Goal: Task Accomplishment & Management: Complete application form

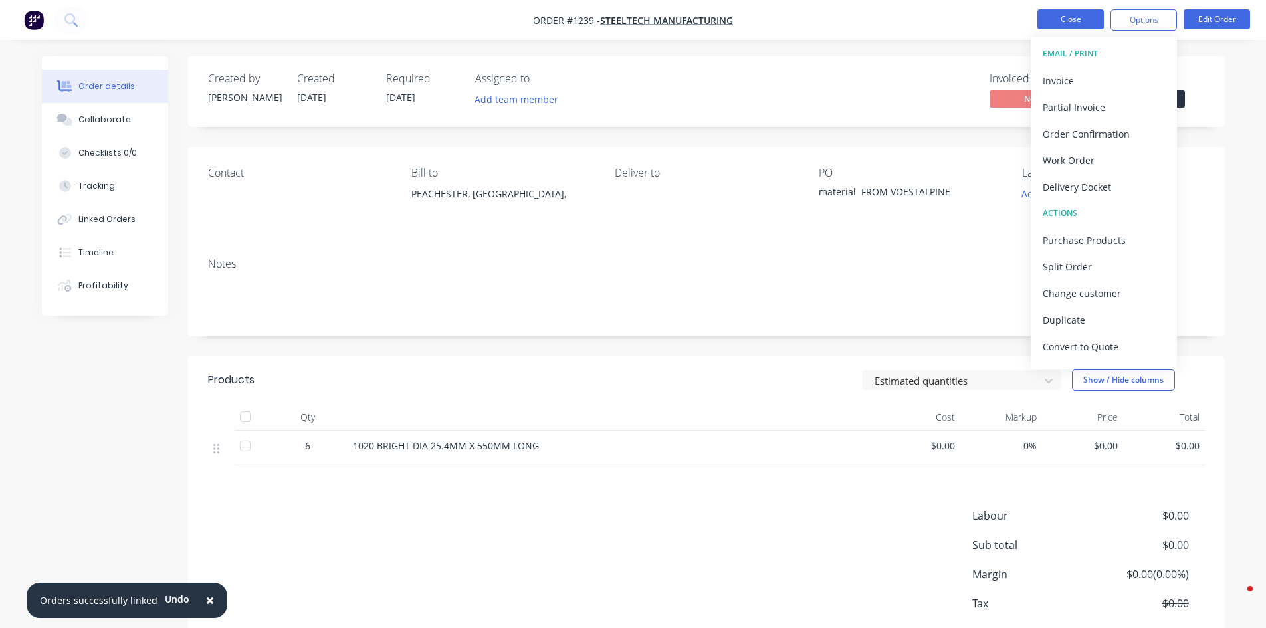
drag, startPoint x: 0, startPoint y: 0, endPoint x: 1051, endPoint y: 17, distance: 1051.1
click at [1051, 17] on button "Close" at bounding box center [1071, 19] width 66 height 20
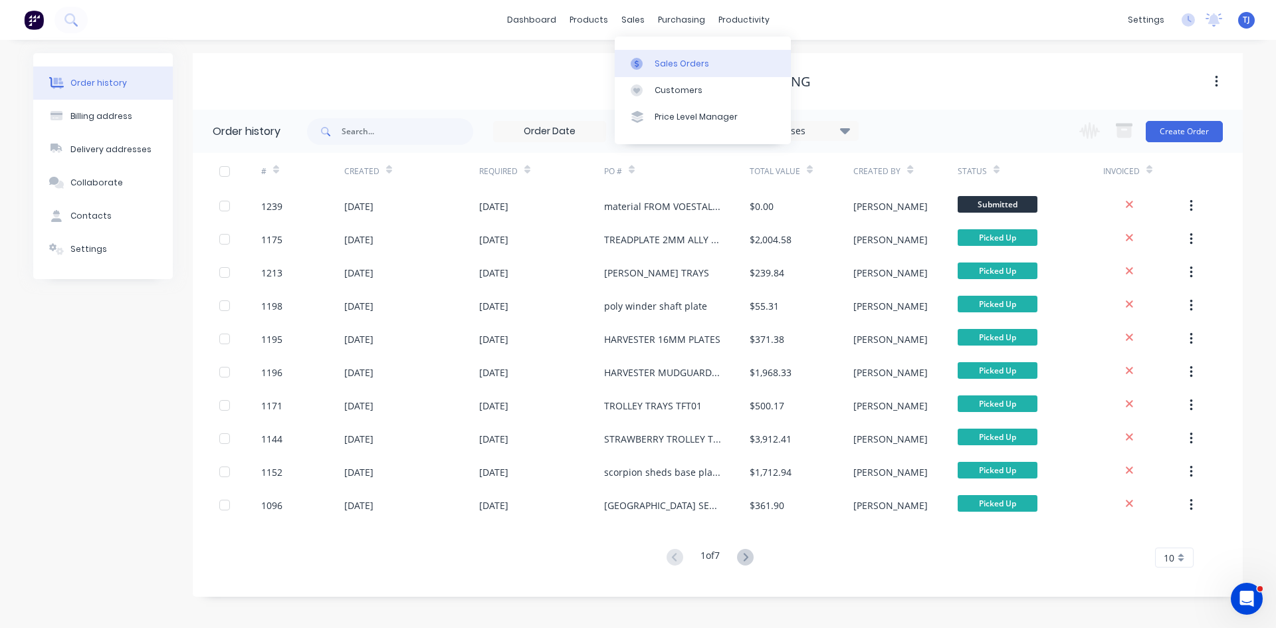
click at [679, 64] on div "Sales Orders" at bounding box center [682, 64] width 55 height 12
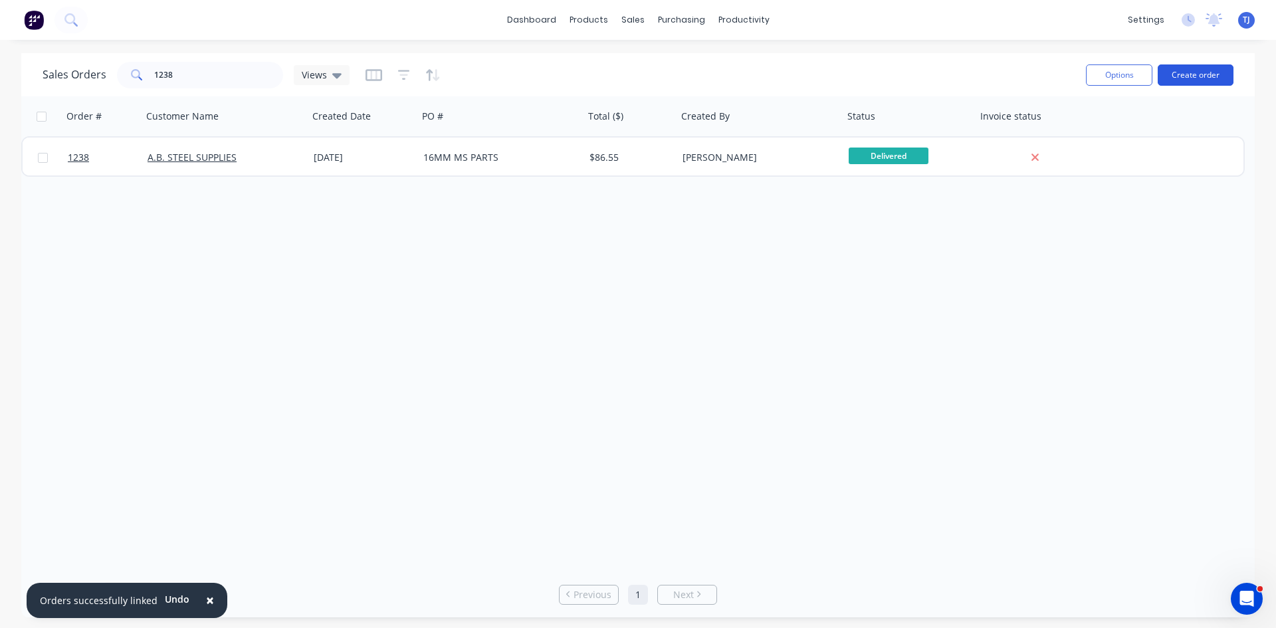
click at [1201, 77] on button "Create order" at bounding box center [1196, 74] width 76 height 21
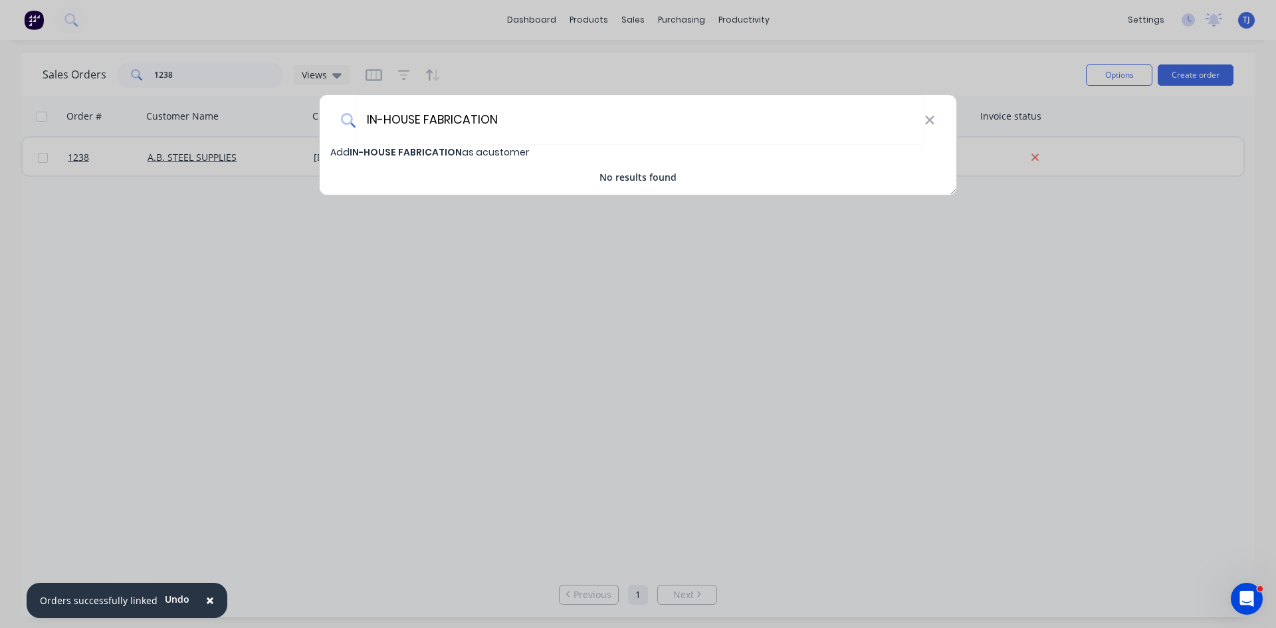
type input "IN-HOUSE FABRICATION"
click at [374, 156] on span "IN-HOUSE FABRICATION" at bounding box center [406, 152] width 112 height 13
select select "AU"
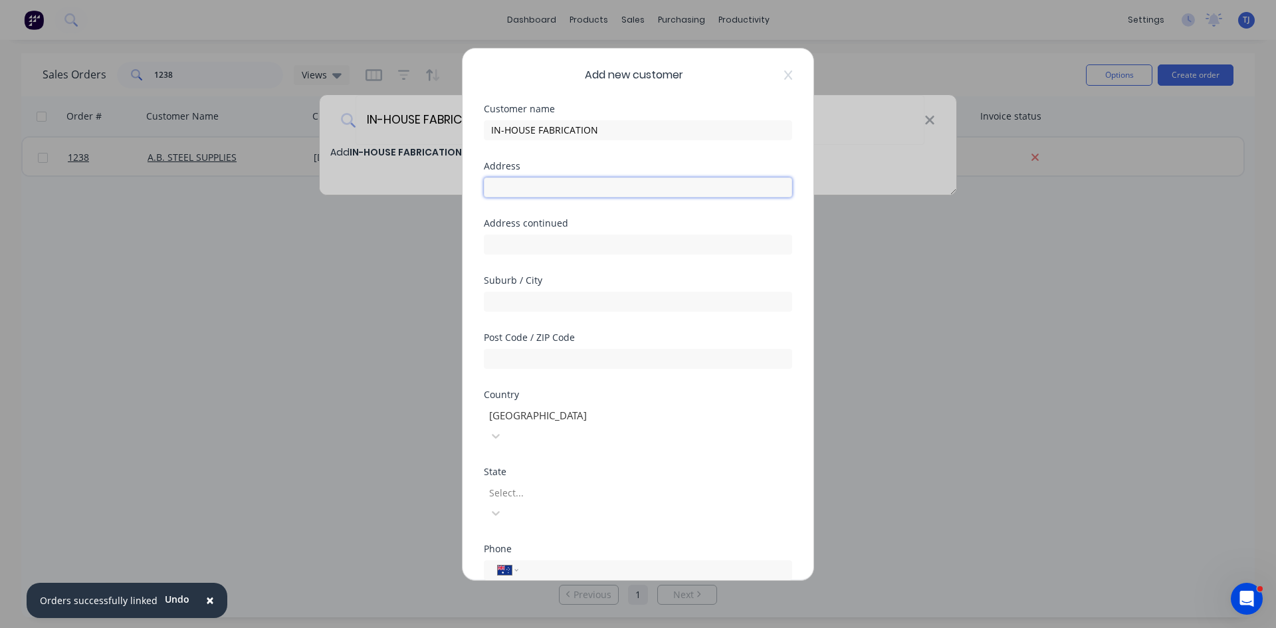
click at [587, 189] on input "text" at bounding box center [638, 187] width 308 height 20
type input "UNIT 11"
click at [568, 235] on input "text" at bounding box center [638, 245] width 308 height 20
type input "29/39 BUSINESS DRIVE"
type input "NARANGBA"
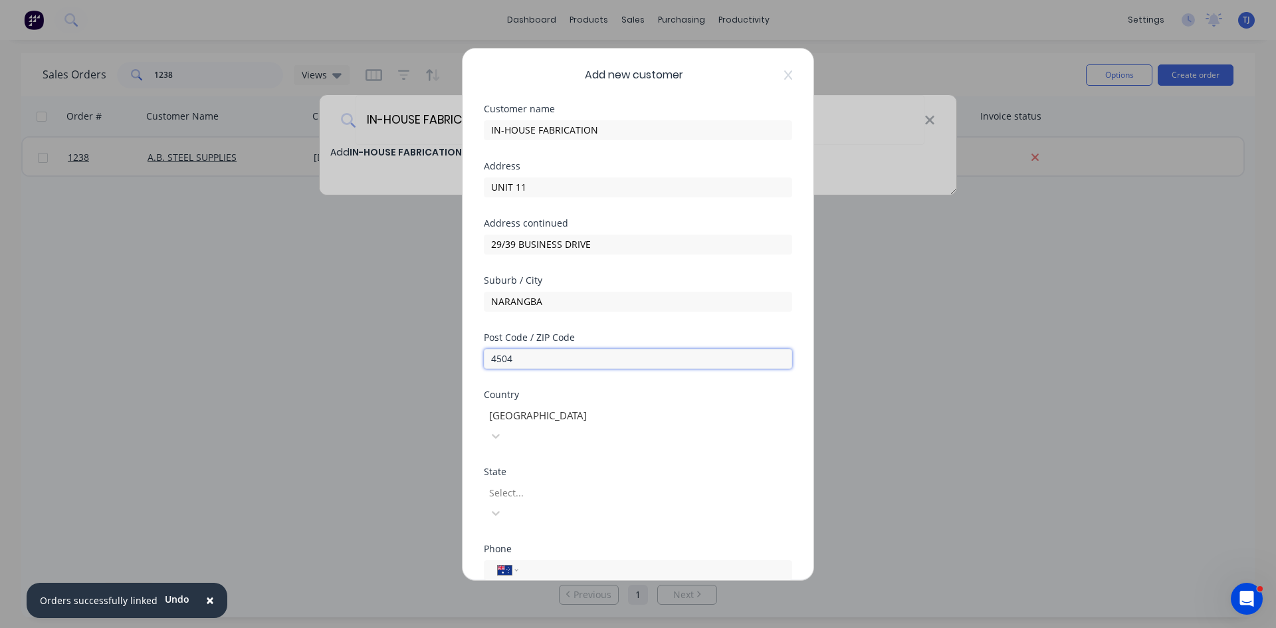
type input "4504"
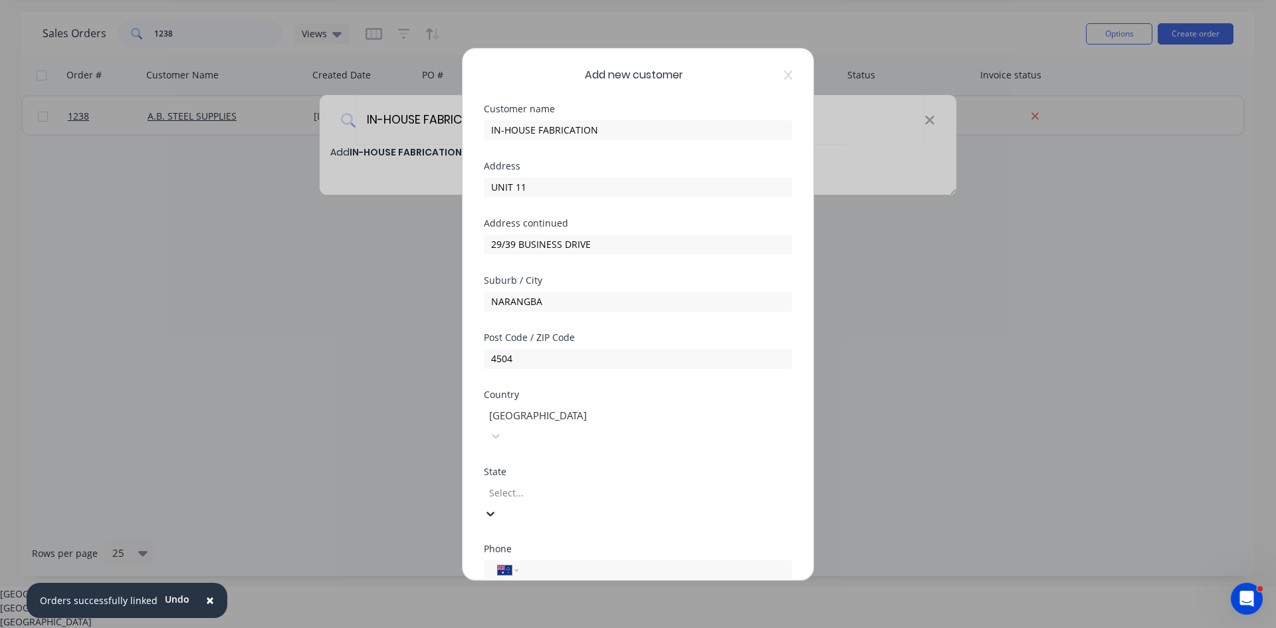
click at [543, 485] on div at bounding box center [583, 493] width 191 height 17
click at [552, 625] on div "[GEOGRAPHIC_DATA]" at bounding box center [638, 632] width 1276 height 14
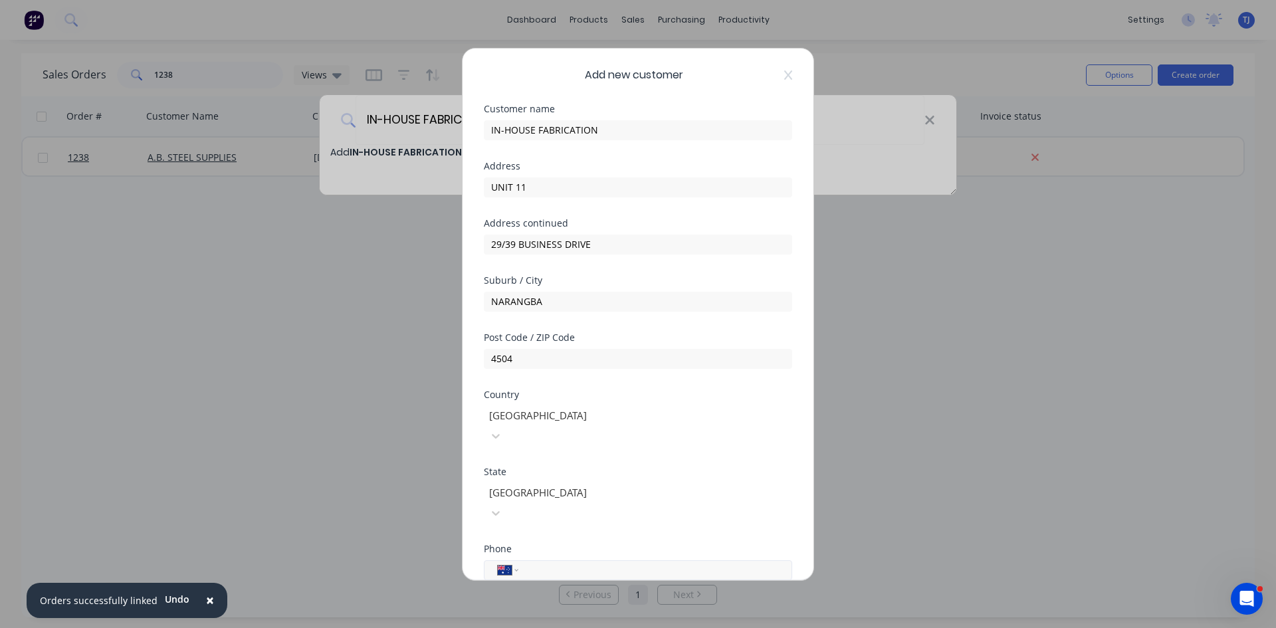
click at [532, 560] on div "International [GEOGRAPHIC_DATA] [GEOGRAPHIC_DATA] [GEOGRAPHIC_DATA] [GEOGRAPHIC…" at bounding box center [638, 570] width 308 height 20
click at [533, 562] on input "tel" at bounding box center [653, 569] width 251 height 15
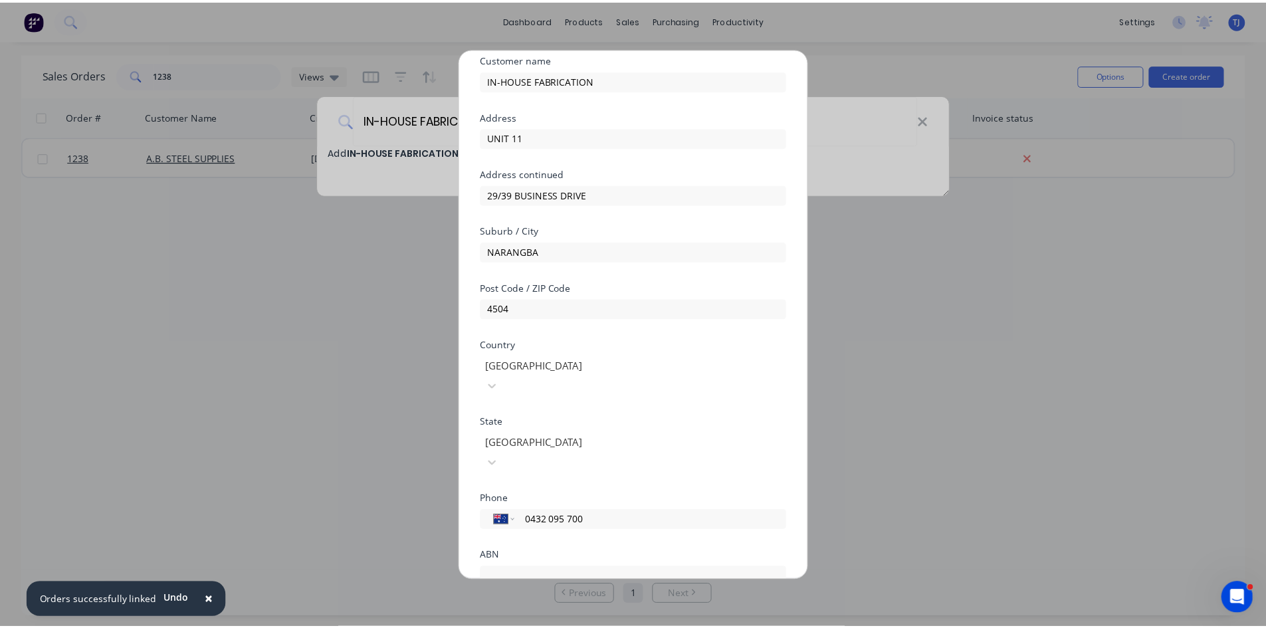
scroll to position [100, 0]
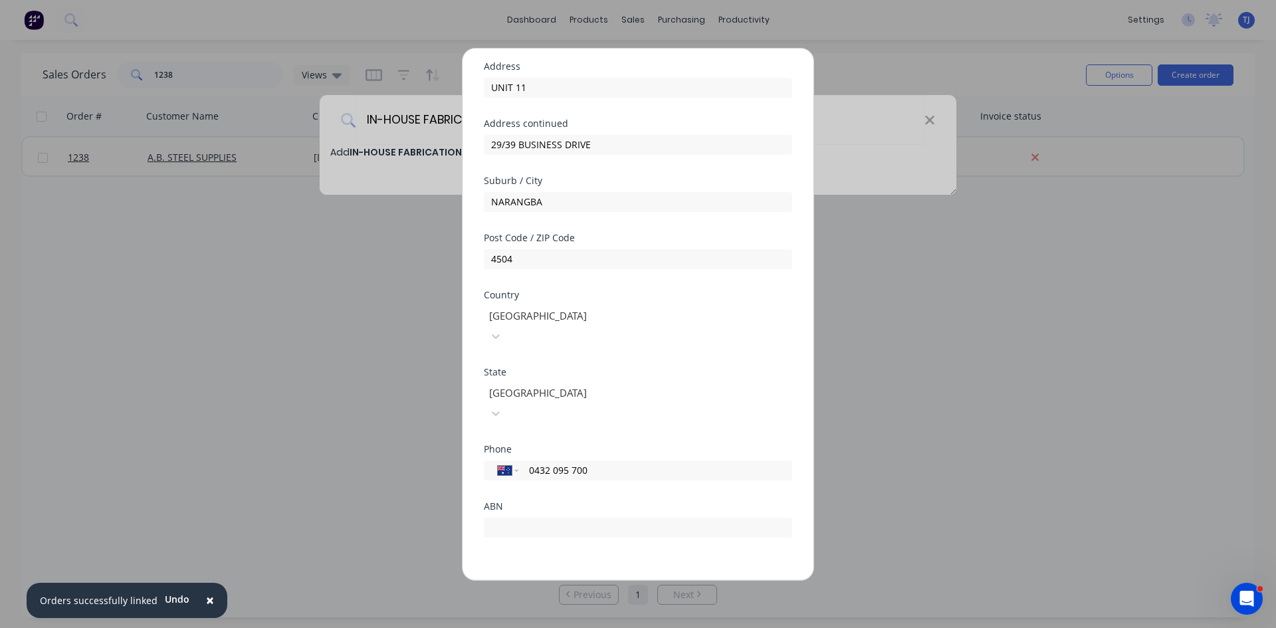
type input "0432 095 700"
click at [604, 580] on button "Save" at bounding box center [596, 590] width 73 height 21
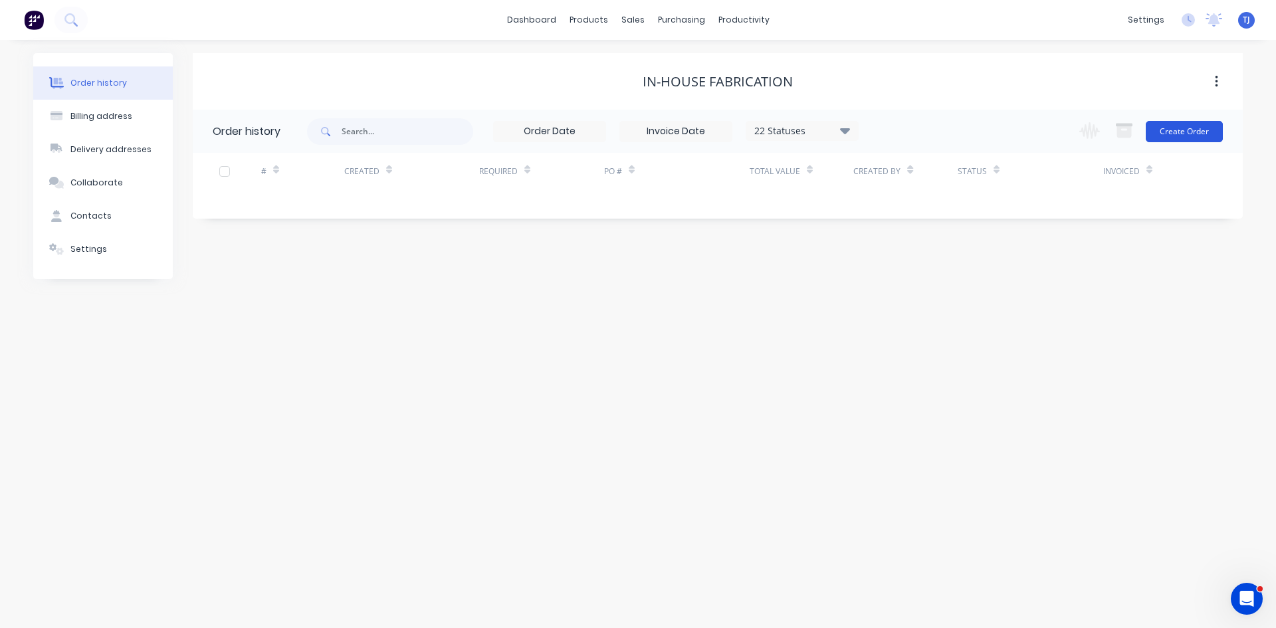
click at [1180, 133] on button "Create Order" at bounding box center [1184, 131] width 77 height 21
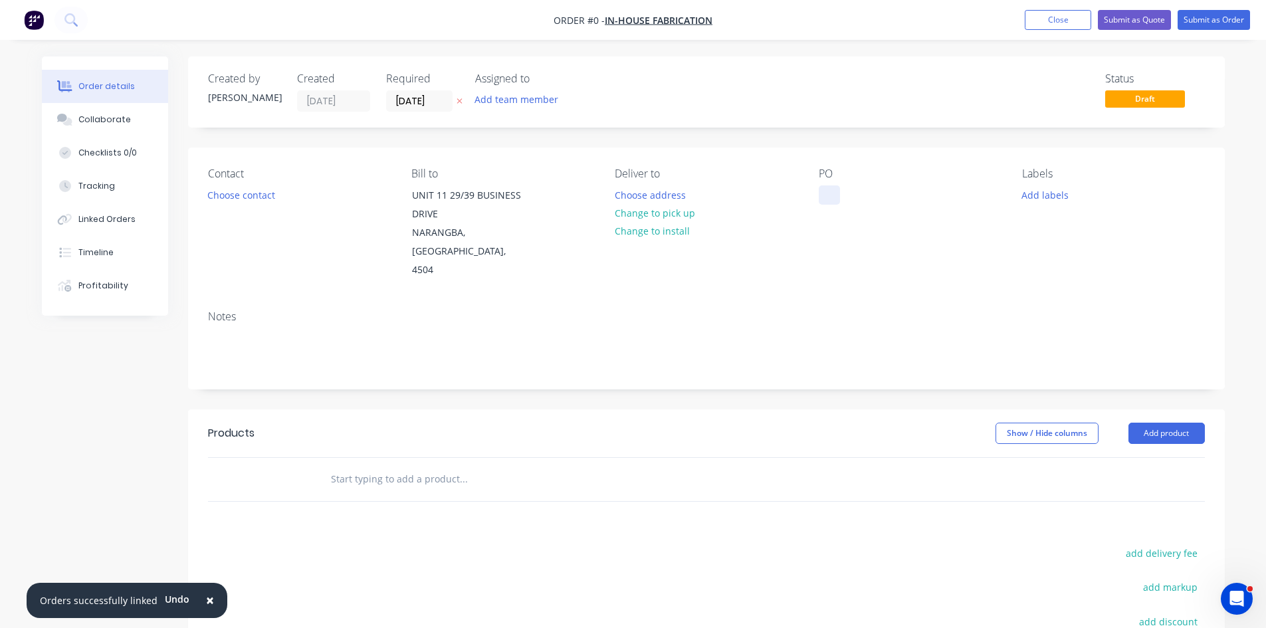
click at [830, 197] on div at bounding box center [829, 194] width 21 height 19
click at [1196, 414] on div "Order details Collaborate Checklists 0/0 Tracking Linked Orders Timeline Profit…" at bounding box center [634, 449] width 1210 height 784
click at [1196, 423] on button "Add product" at bounding box center [1167, 433] width 76 height 21
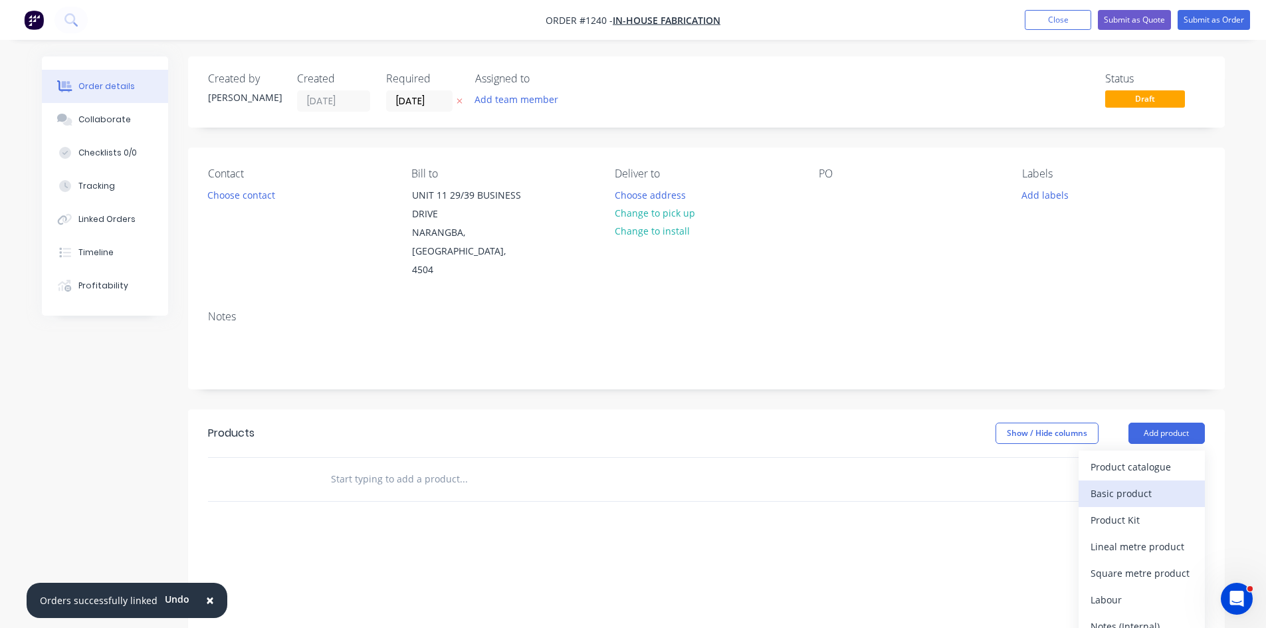
click at [1113, 484] on div "Basic product" at bounding box center [1142, 493] width 102 height 19
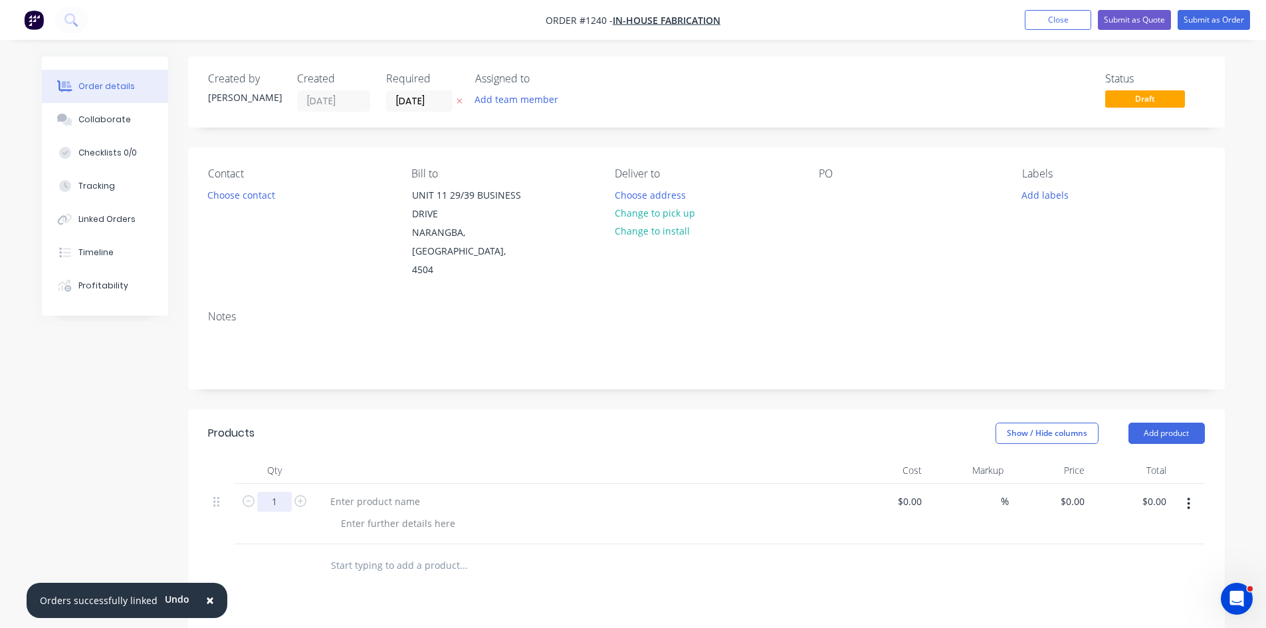
click at [271, 492] on input "1" at bounding box center [274, 502] width 35 height 20
type input "10"
click at [348, 492] on div at bounding box center [375, 501] width 111 height 19
click at [352, 492] on div at bounding box center [375, 501] width 111 height 19
click at [405, 514] on div at bounding box center [398, 523] width 136 height 19
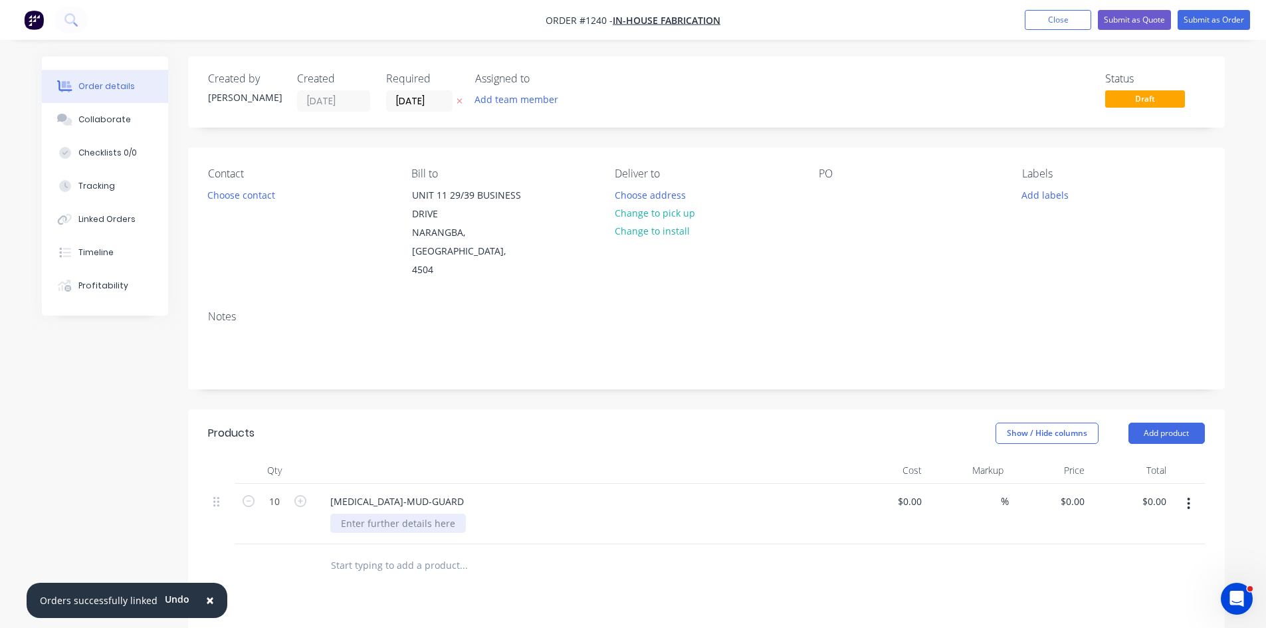
scroll to position [280, 0]
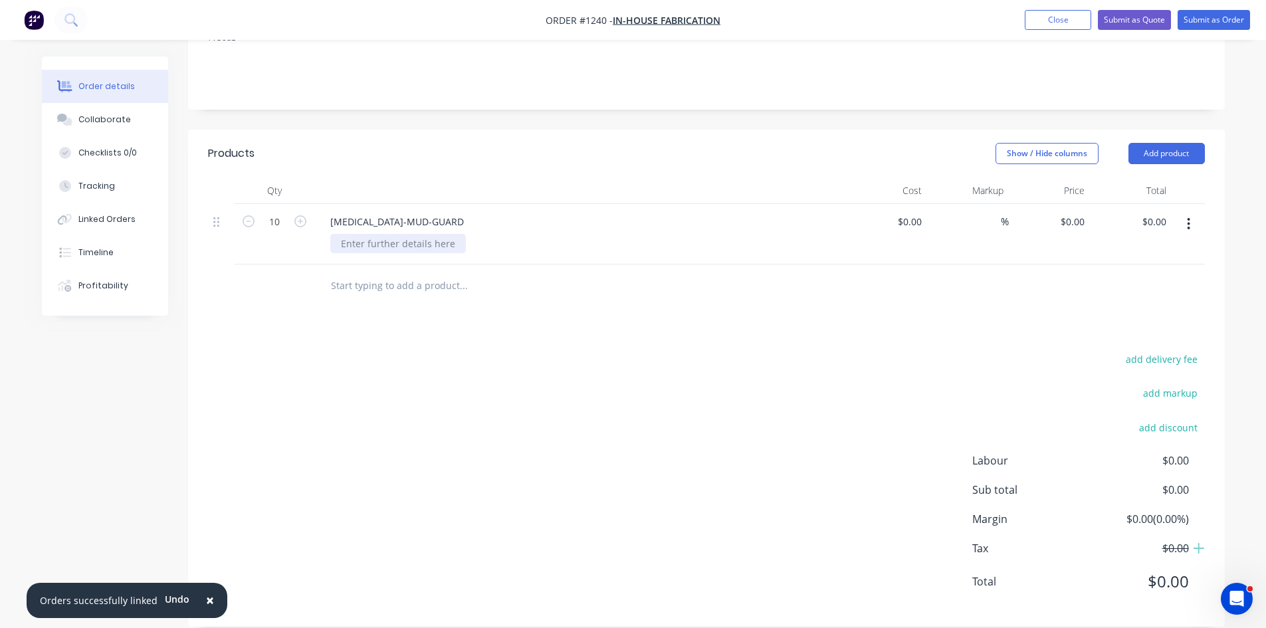
click at [382, 234] on div at bounding box center [398, 243] width 136 height 19
type input "$0.00"
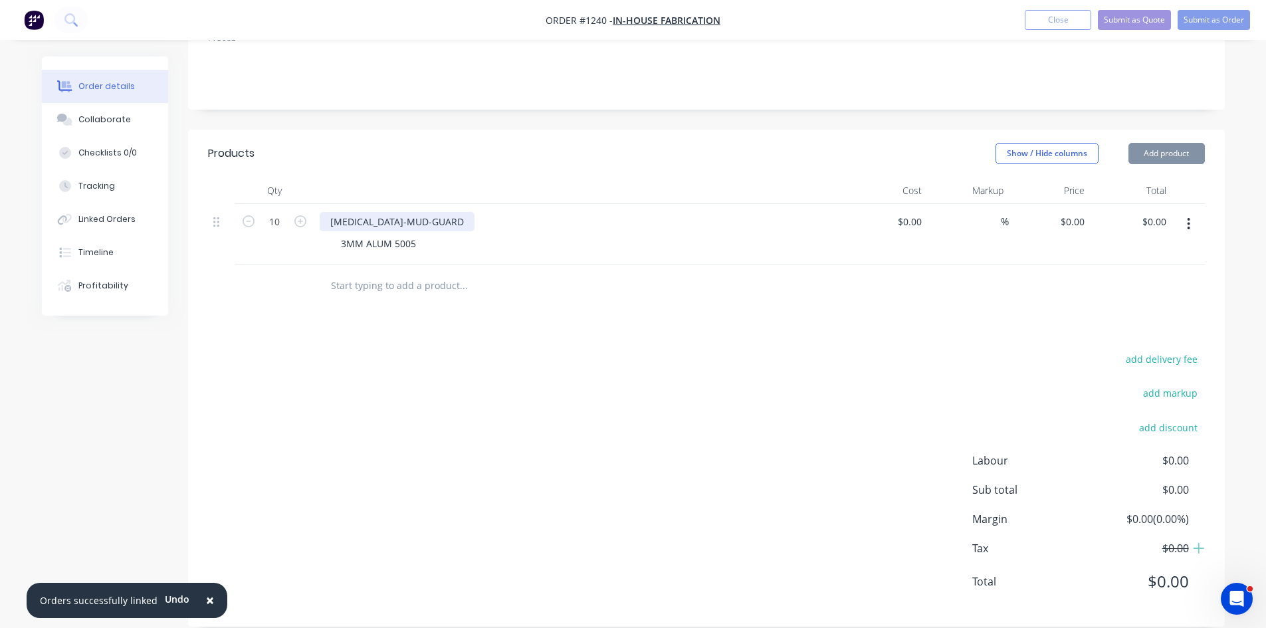
click at [411, 212] on div "[MEDICAL_DATA]-MUD-GUARD" at bounding box center [397, 221] width 155 height 19
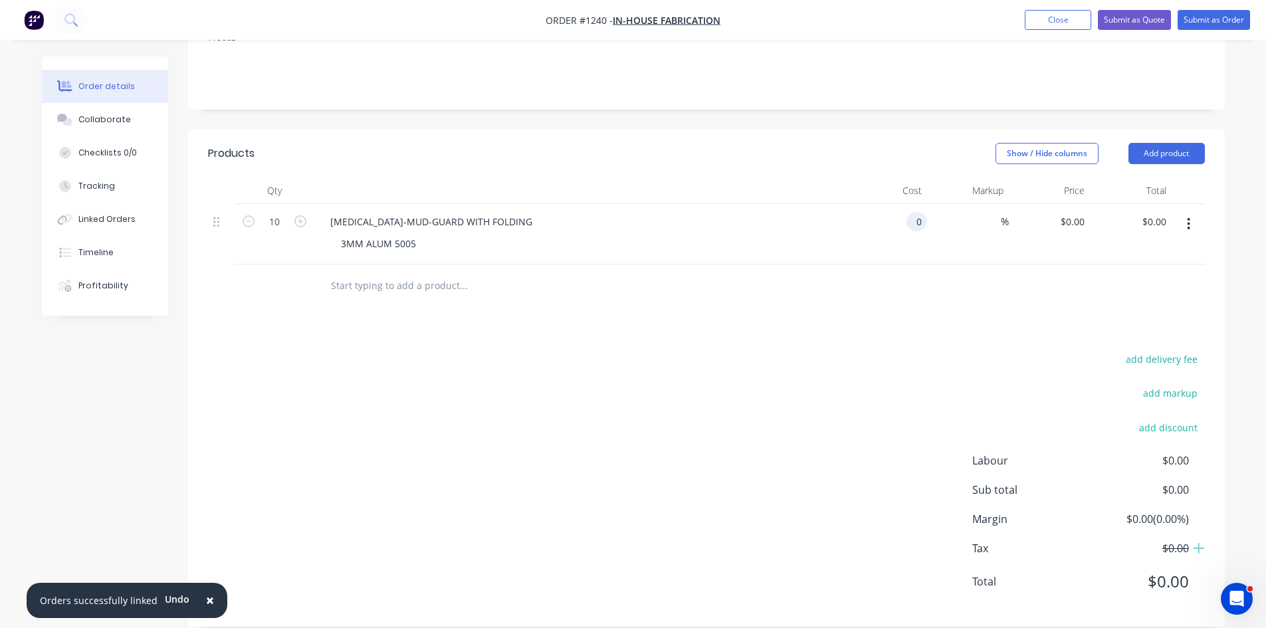
type input "$0.00"
type input "$75.18"
type input "$751.80"
click at [1163, 150] on header "Products Show / Hide columns Add product" at bounding box center [706, 154] width 1037 height 48
click at [1165, 143] on button "Add product" at bounding box center [1167, 153] width 76 height 21
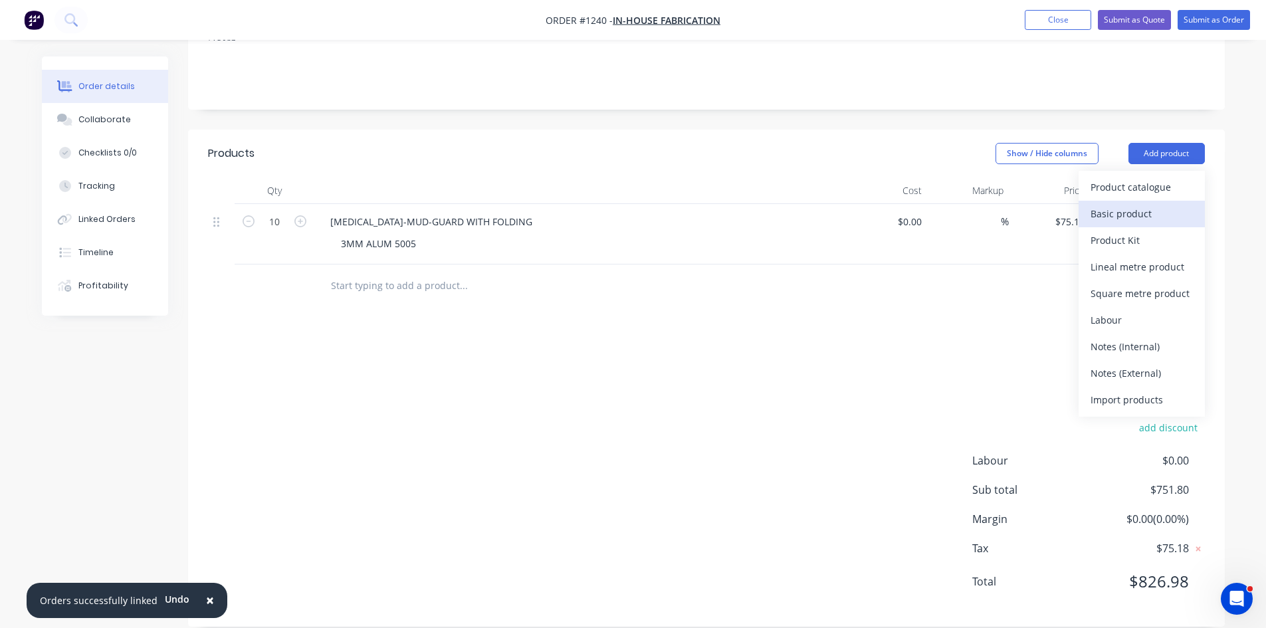
click at [1116, 204] on div "Basic product" at bounding box center [1142, 213] width 102 height 19
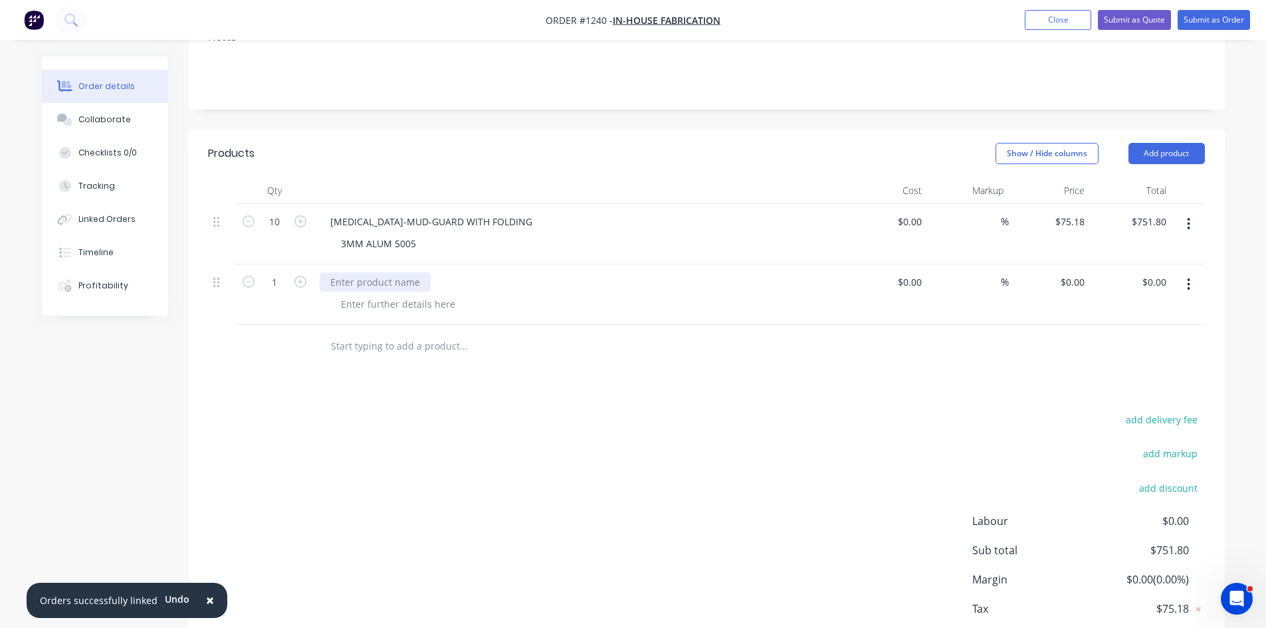
click at [388, 273] on div at bounding box center [375, 282] width 111 height 19
click at [402, 294] on div at bounding box center [398, 303] width 136 height 19
click at [1161, 143] on button "Add product" at bounding box center [1167, 153] width 76 height 21
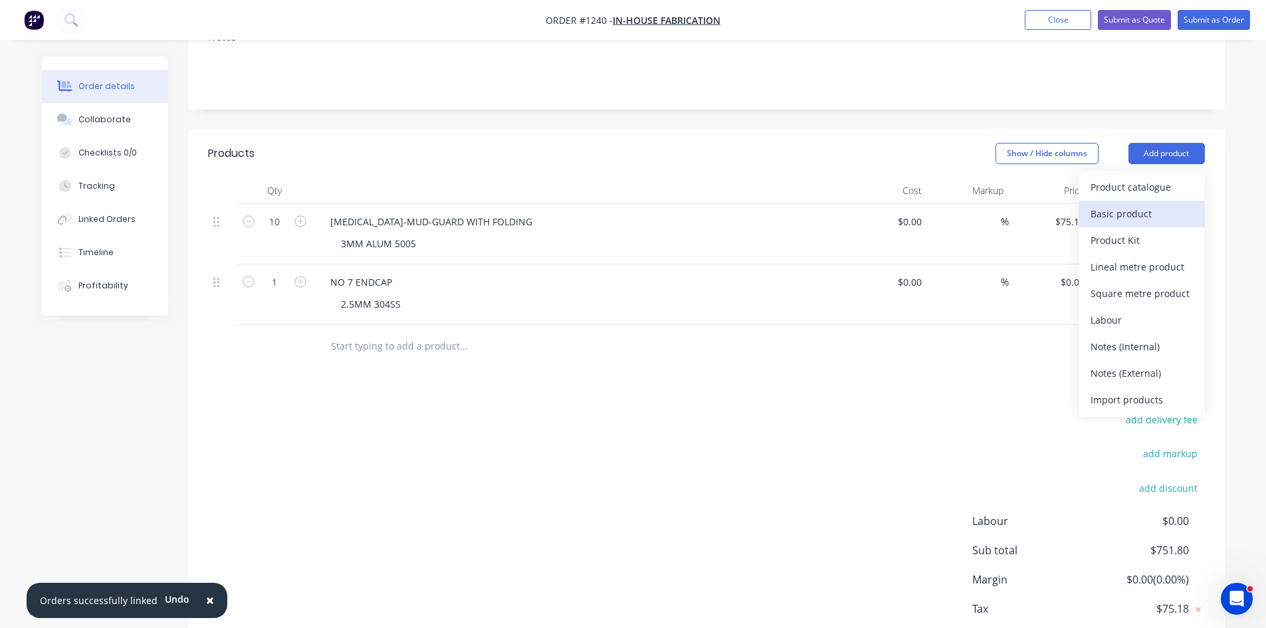
click at [1157, 204] on div "Basic product" at bounding box center [1142, 213] width 102 height 19
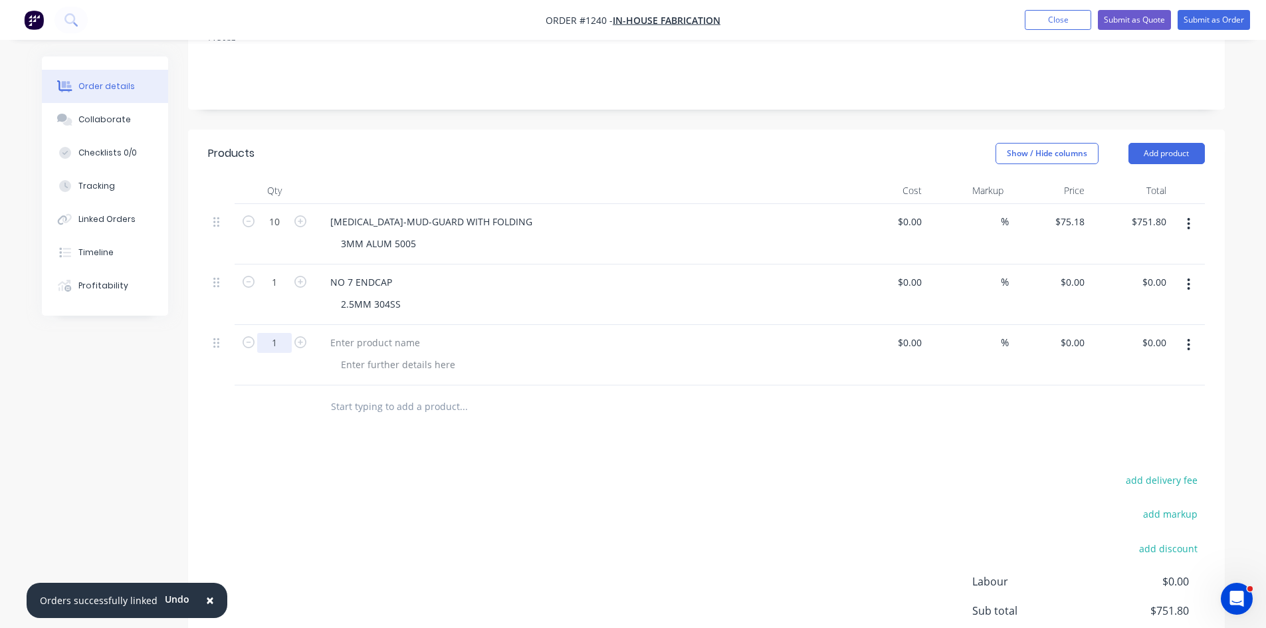
click at [275, 333] on input "1" at bounding box center [274, 343] width 35 height 20
type input "20"
click at [347, 333] on div at bounding box center [375, 342] width 111 height 19
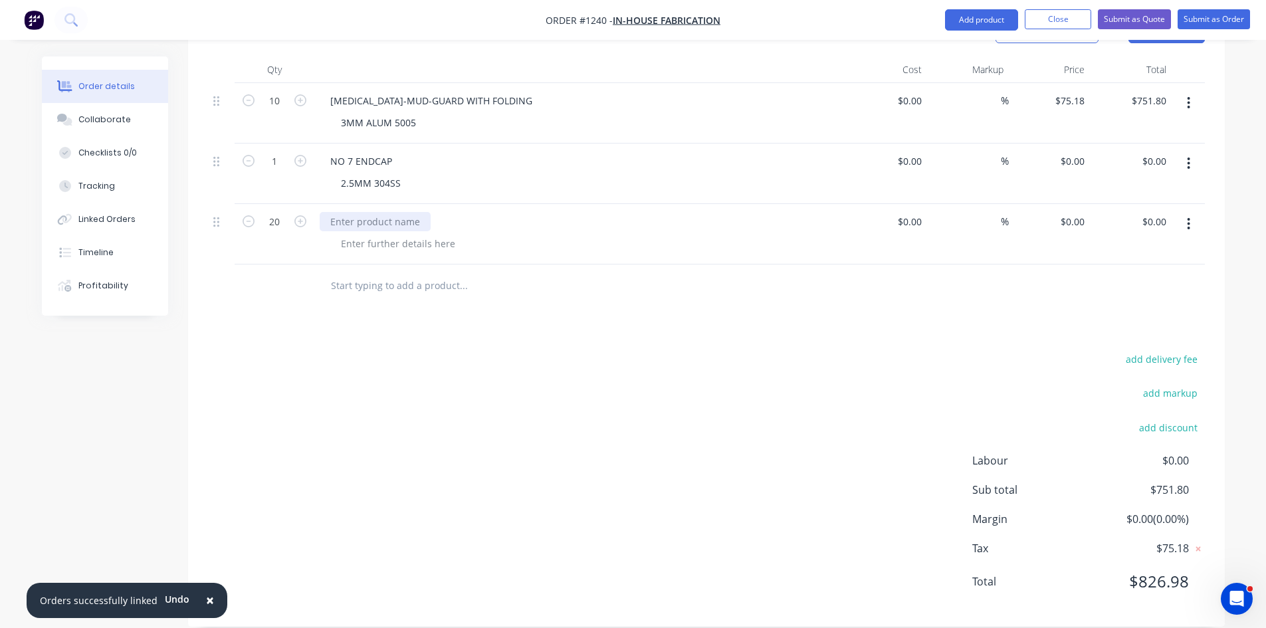
click at [337, 212] on div at bounding box center [375, 221] width 111 height 19
click at [1215, 17] on button "Submit as Order" at bounding box center [1214, 19] width 72 height 20
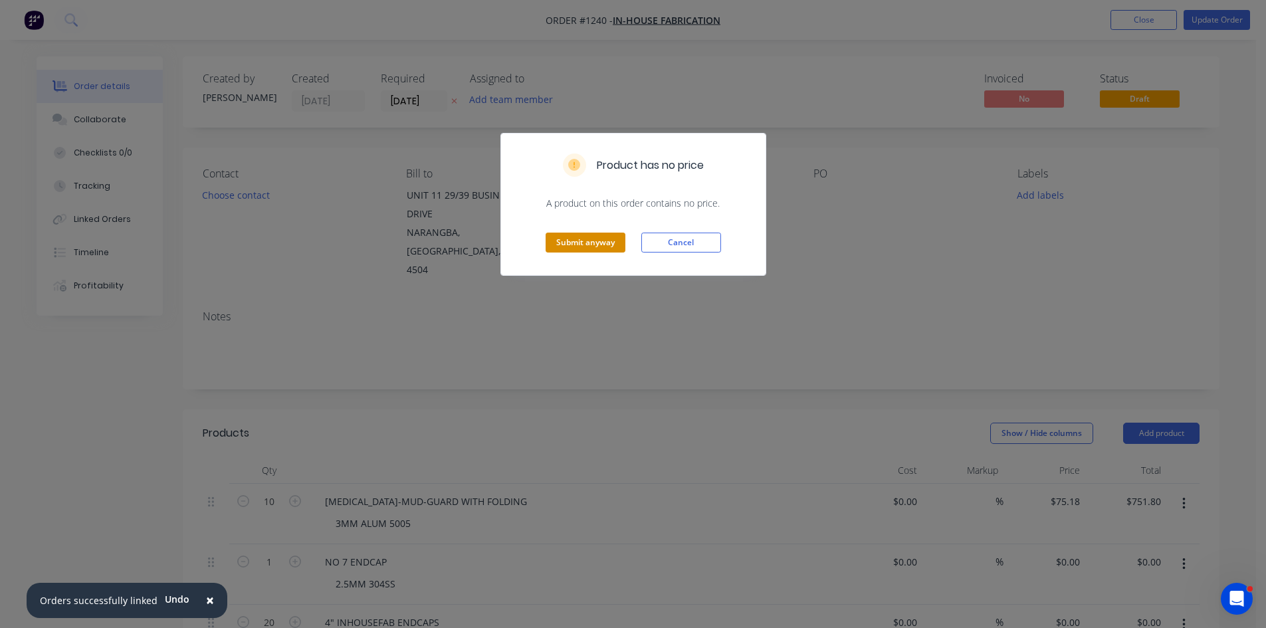
click at [570, 242] on button "Submit anyway" at bounding box center [586, 243] width 80 height 20
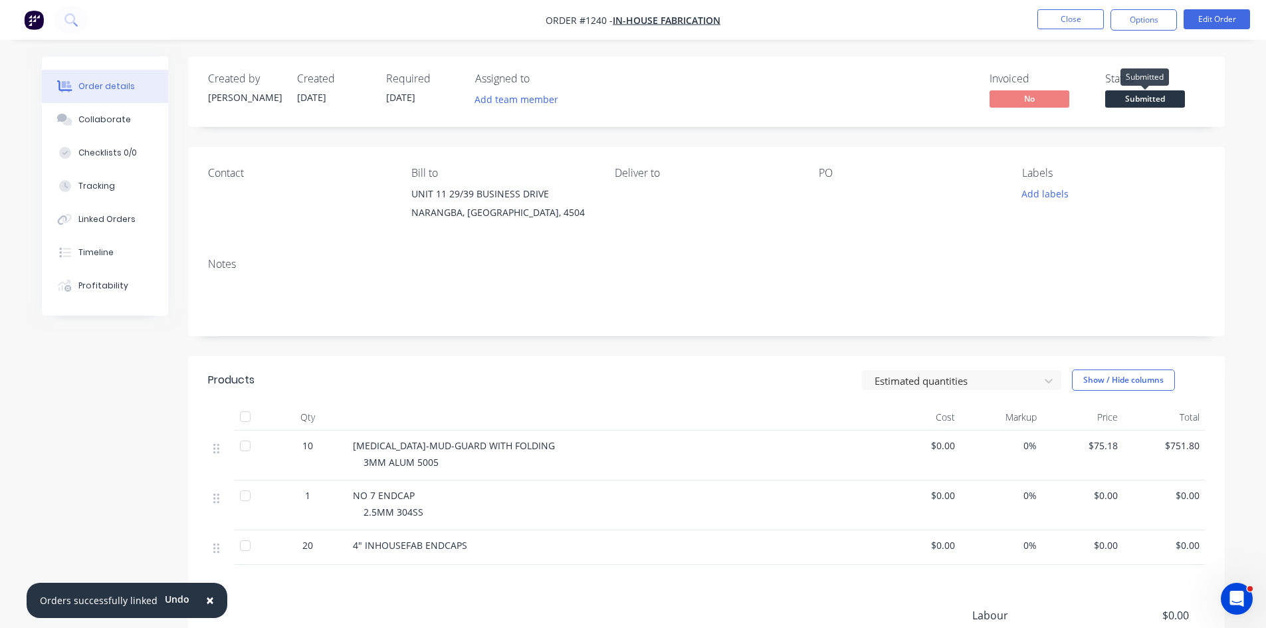
click at [1153, 98] on span "Submitted" at bounding box center [1145, 98] width 80 height 17
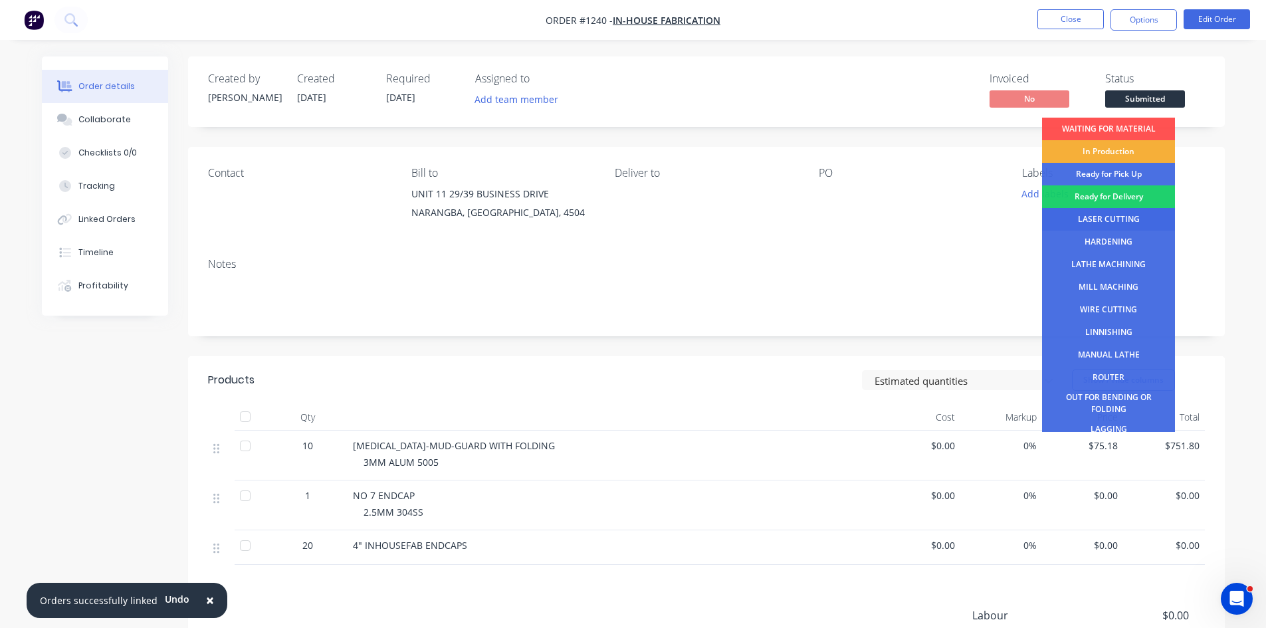
click at [1111, 220] on div "LASER CUTTING" at bounding box center [1108, 219] width 133 height 23
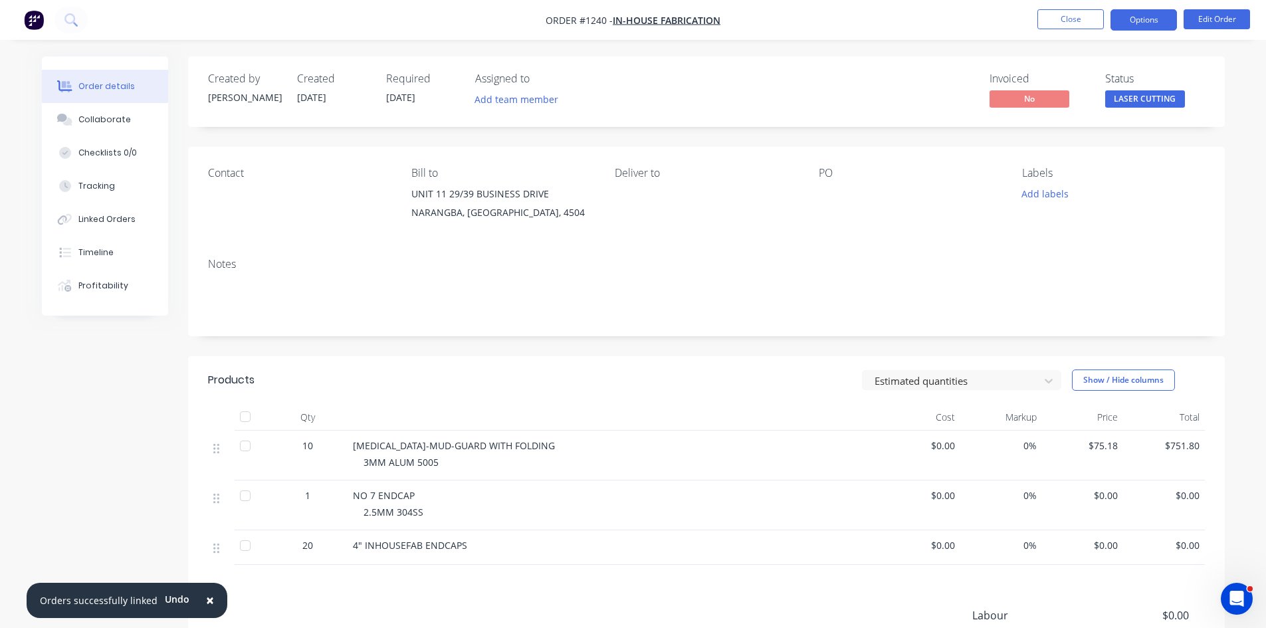
click at [1139, 22] on button "Options" at bounding box center [1144, 19] width 66 height 21
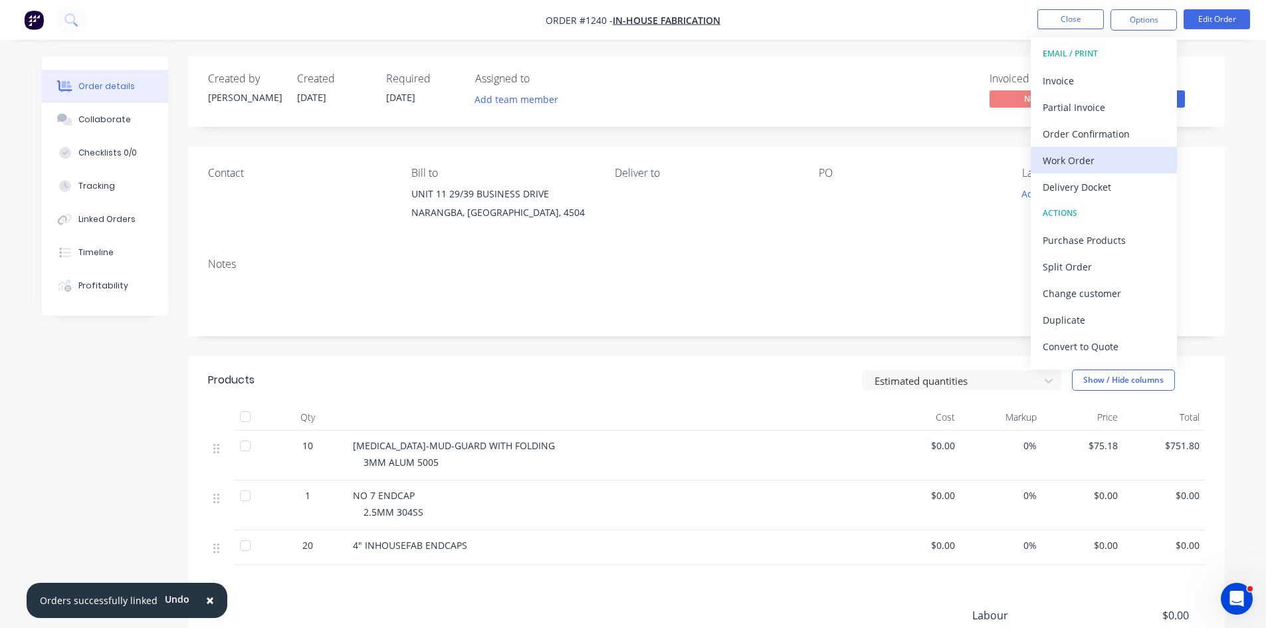
click at [1095, 158] on div "Work Order" at bounding box center [1104, 160] width 122 height 19
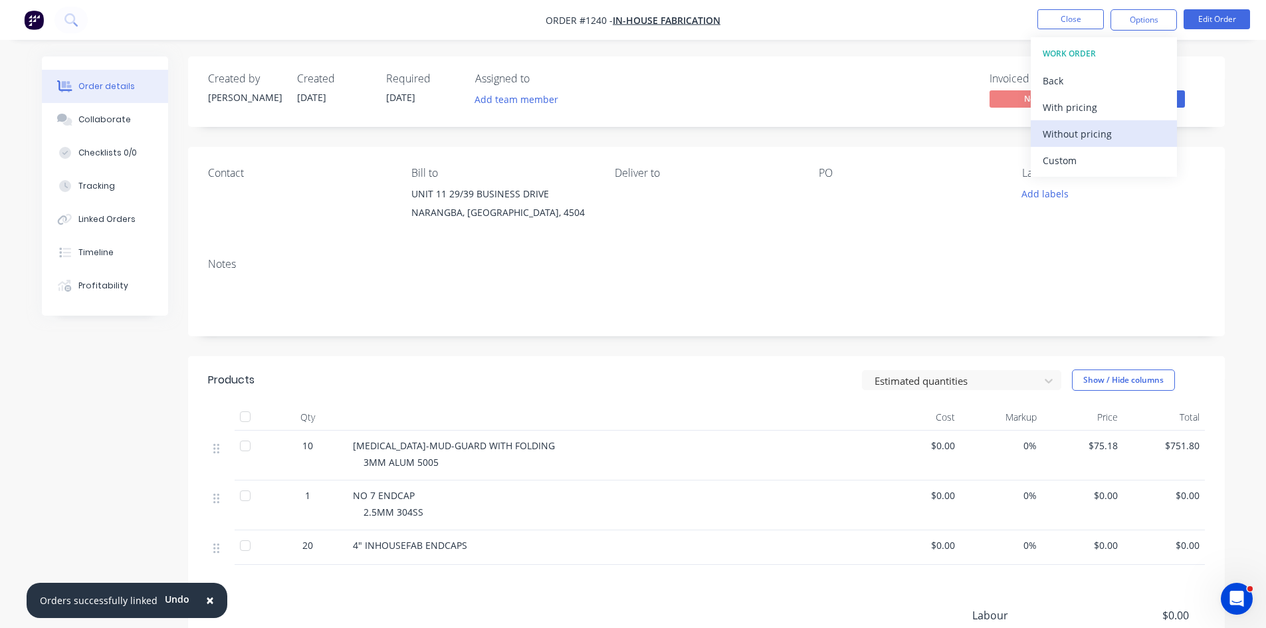
click at [1093, 135] on div "Without pricing" at bounding box center [1104, 133] width 122 height 19
